Goal: Task Accomplishment & Management: Manage account settings

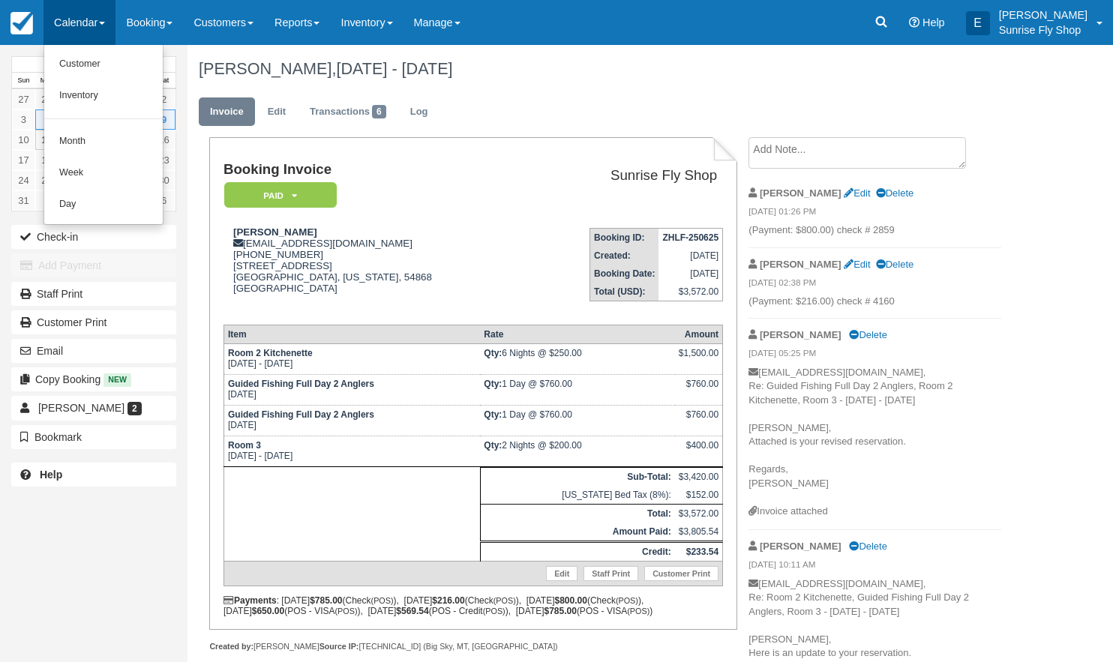
click at [85, 135] on link "Month" at bounding box center [103, 141] width 118 height 31
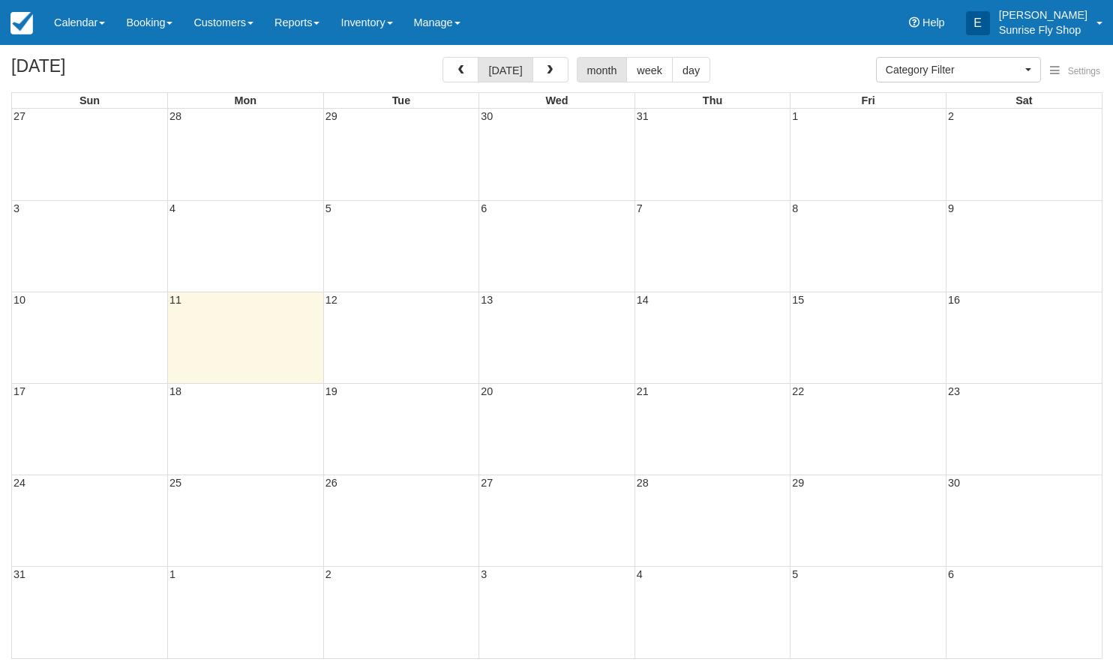
select select
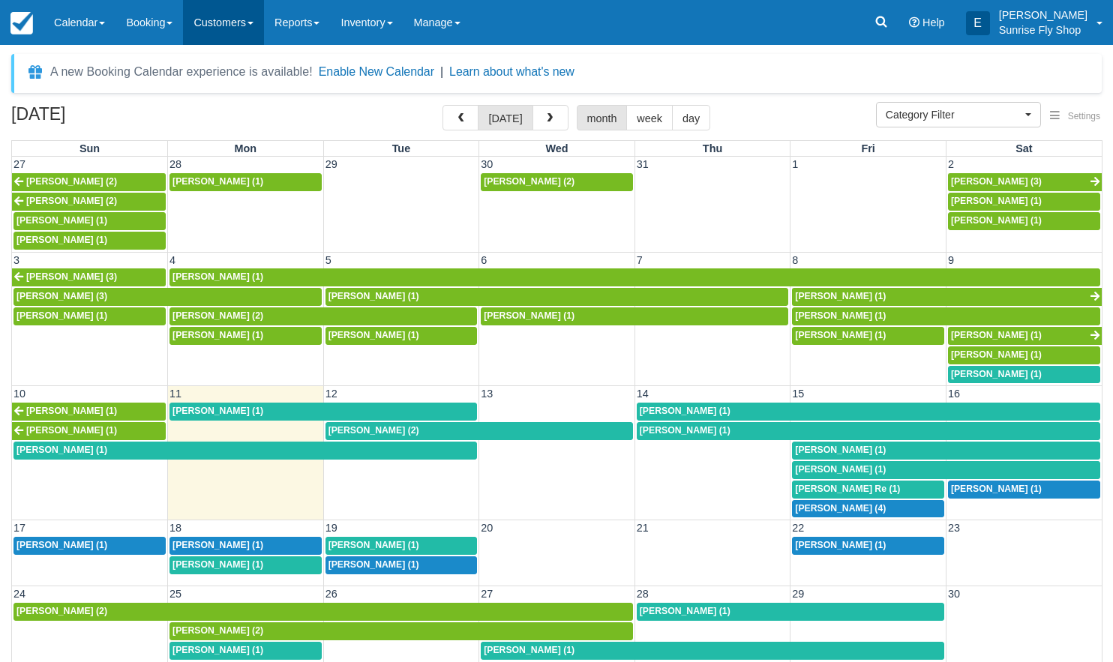
click at [224, 28] on link "Customers" at bounding box center [223, 22] width 81 height 45
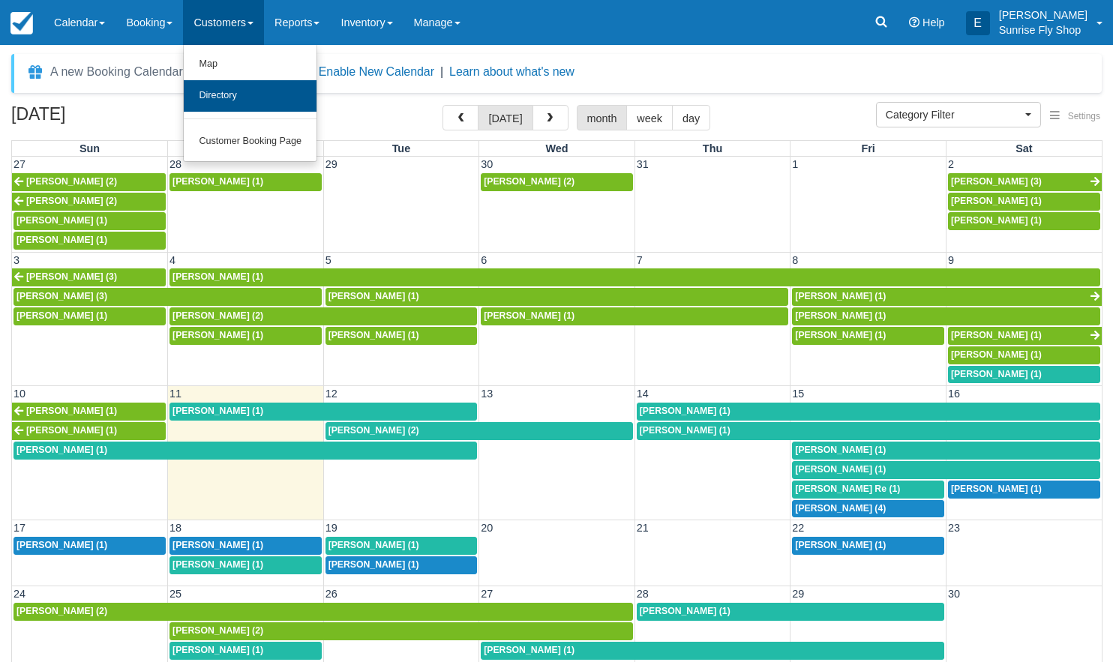
click at [240, 97] on link "Directory" at bounding box center [250, 95] width 133 height 31
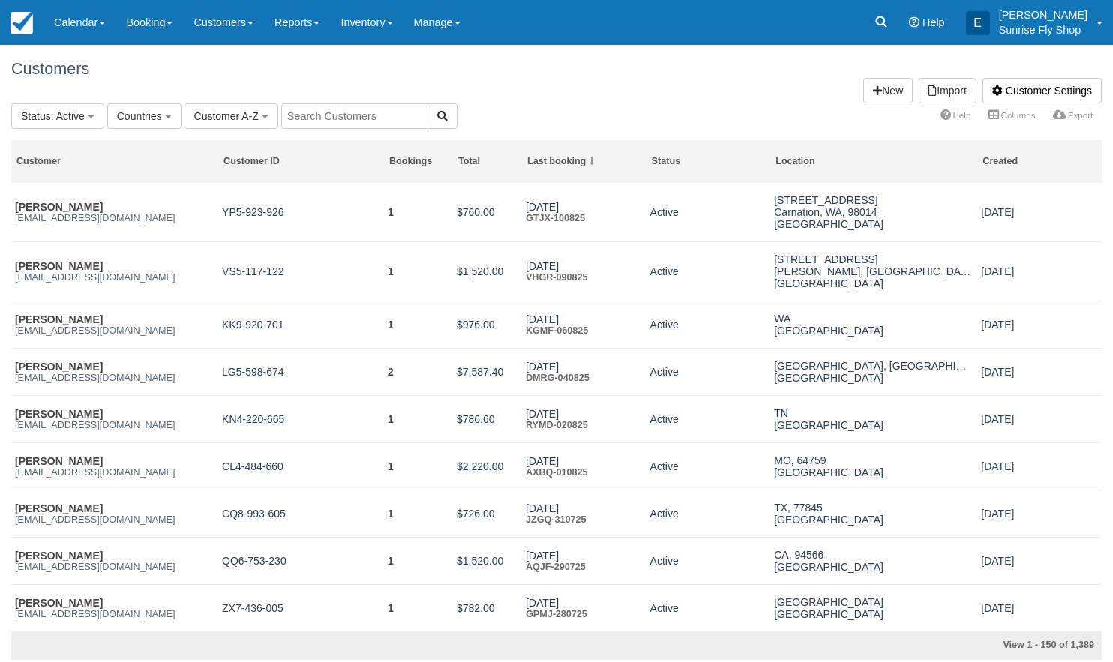
click at [328, 115] on input "text" at bounding box center [354, 115] width 147 height 25
type input "baldw"
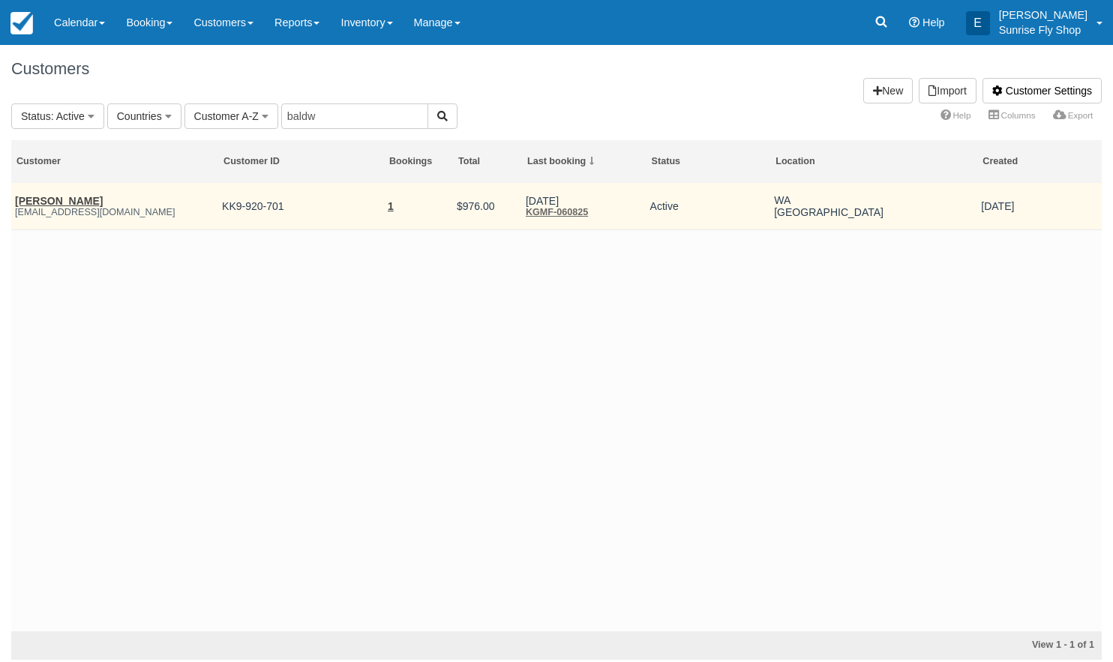
click at [30, 199] on link "[PERSON_NAME]" at bounding box center [59, 201] width 88 height 12
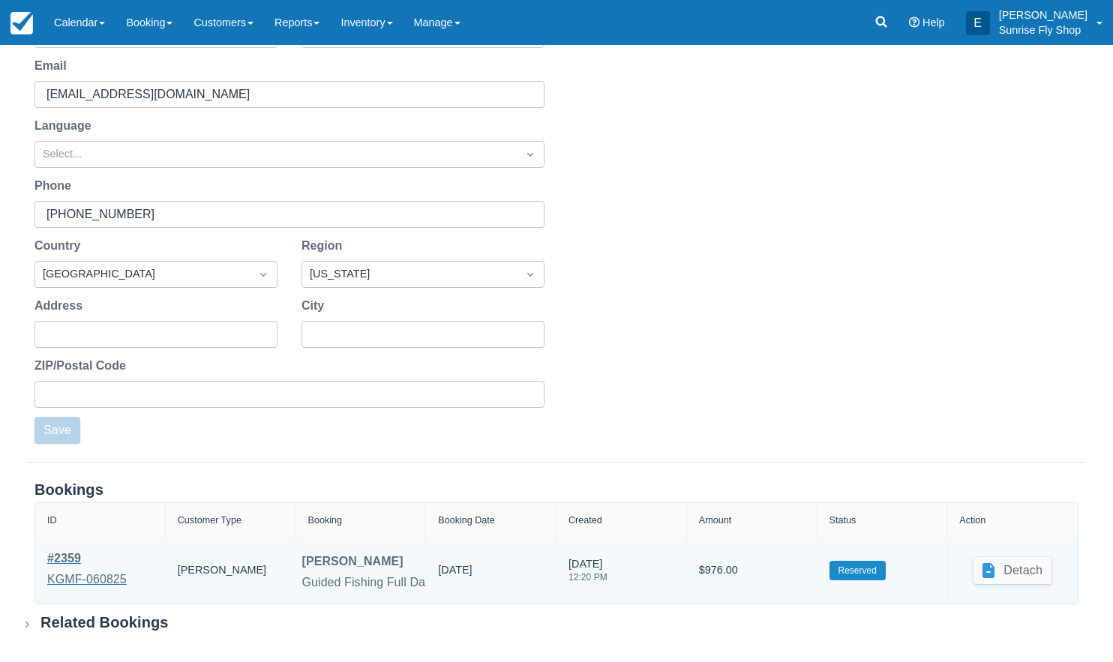
scroll to position [200, 0]
click at [70, 557] on div "# 2359" at bounding box center [86, 559] width 79 height 18
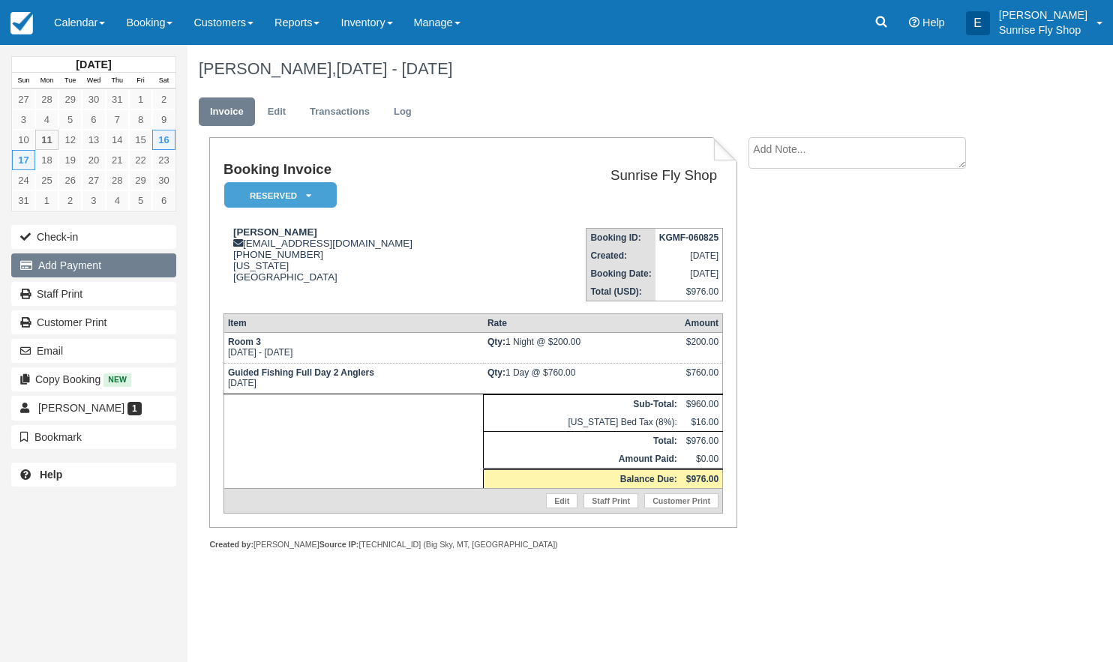
click at [103, 270] on button "Add Payment" at bounding box center [93, 265] width 165 height 24
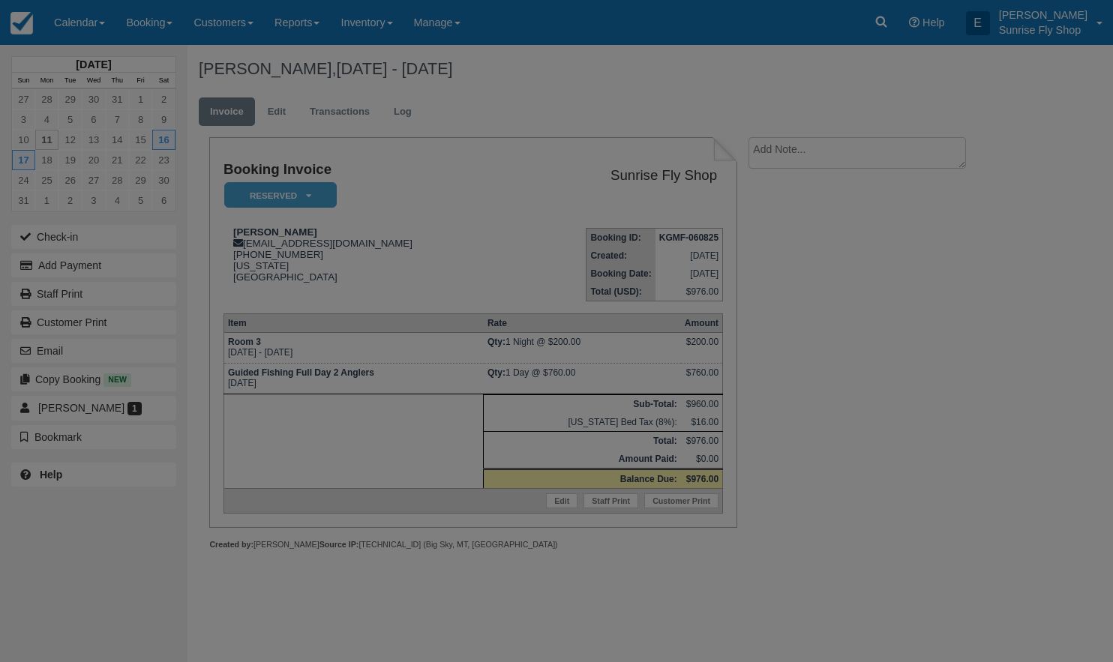
type input "08/11/25"
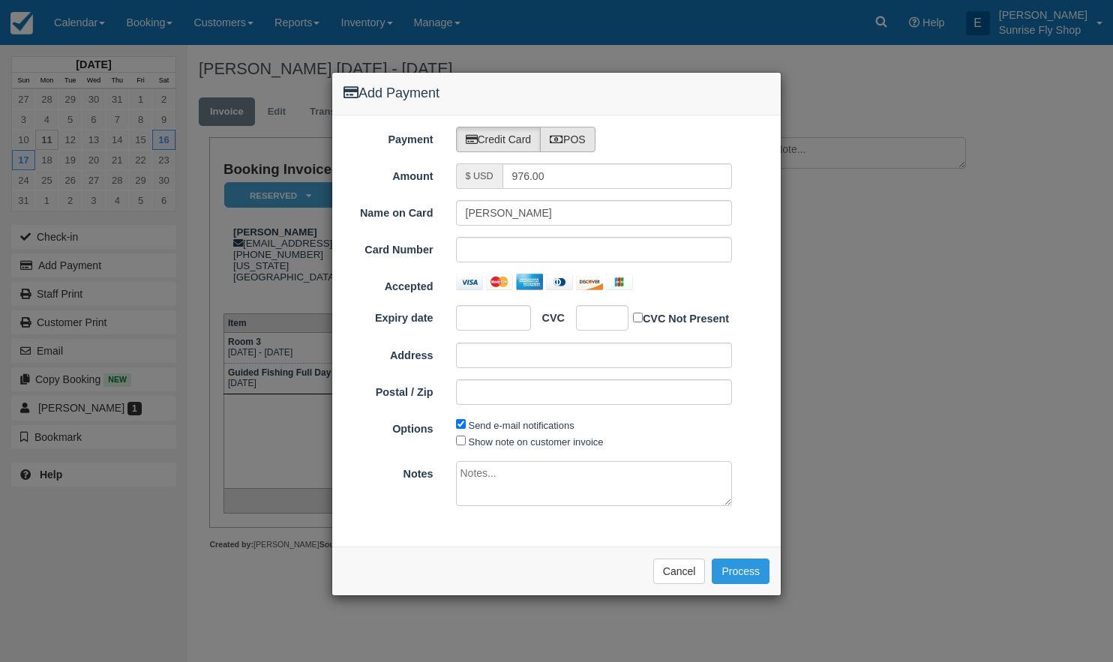
click at [575, 140] on label "POS" at bounding box center [567, 139] width 55 height 25
radio input "true"
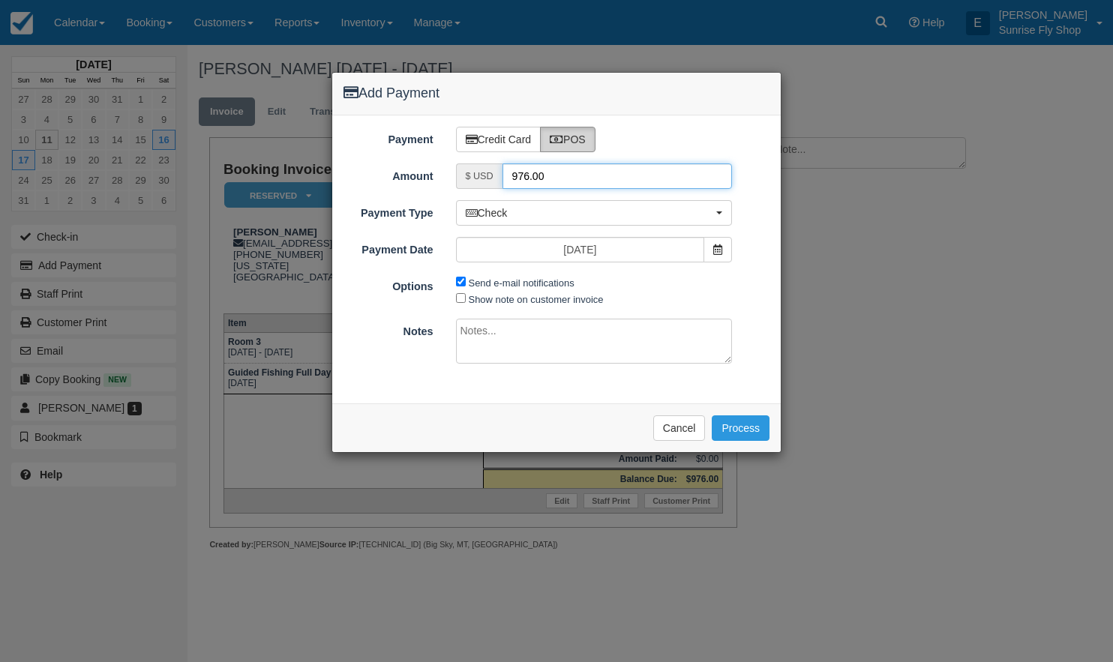
click at [564, 172] on input "976.00" at bounding box center [617, 175] width 230 height 25
type input "488"
click at [503, 329] on textarea at bounding box center [594, 341] width 277 height 45
type textarea "check # 5503"
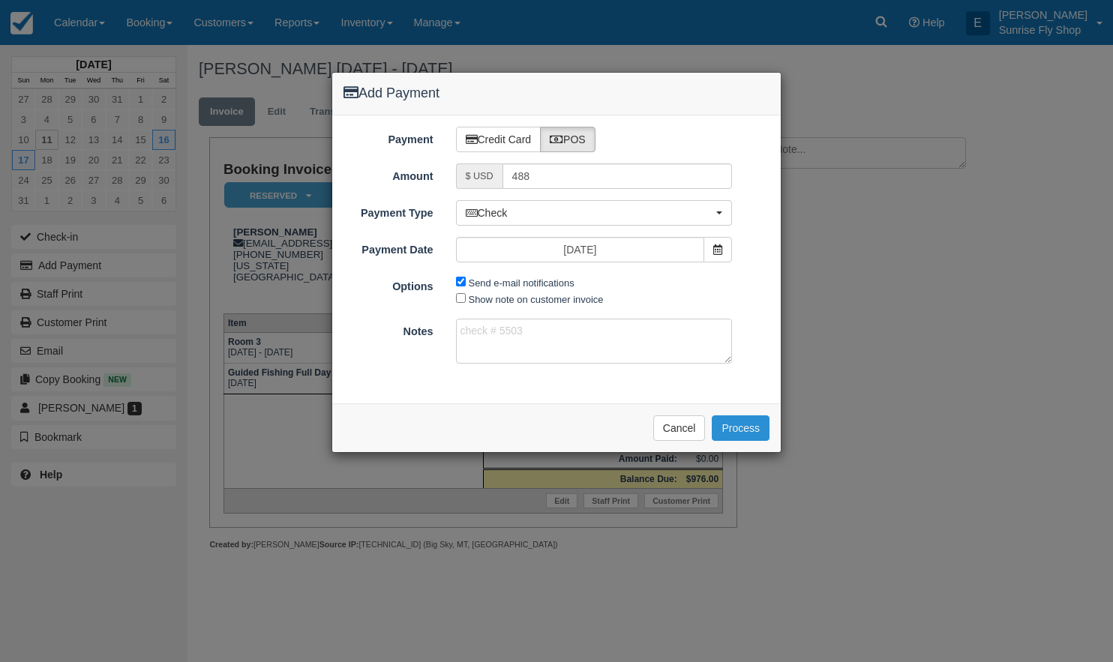
click at [731, 421] on button "Process" at bounding box center [741, 427] width 58 height 25
